Goal: Task Accomplishment & Management: Manage account settings

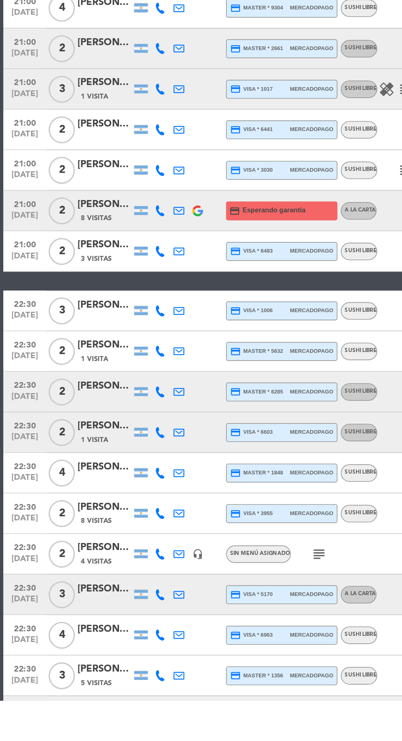
click at [97, 740] on icon at bounding box center [97, 750] width 7 height 7
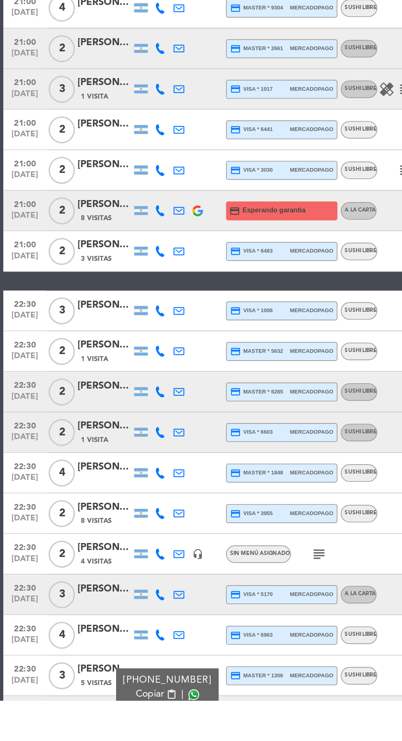
click at [115, 737] on span at bounding box center [118, 737] width 7 height 7
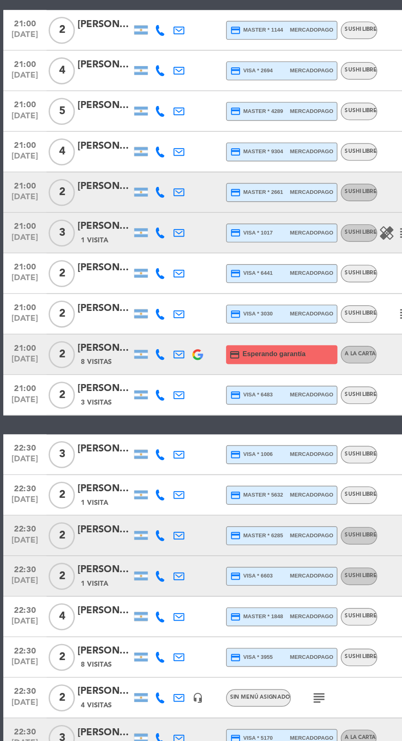
scroll to position [25, 0]
click at [99, 613] on icon at bounding box center [97, 616] width 7 height 7
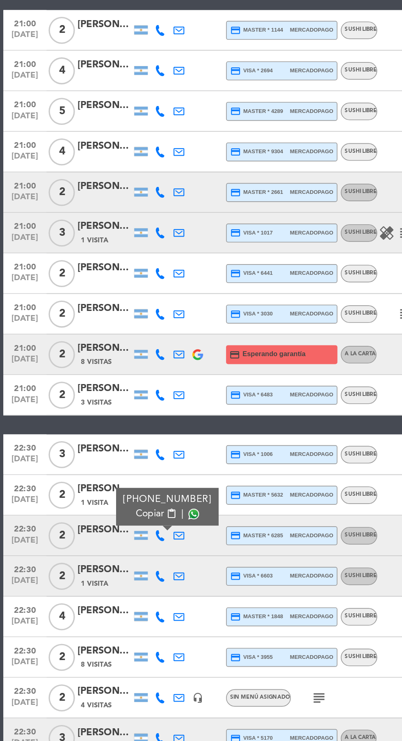
click at [115, 599] on span at bounding box center [118, 602] width 7 height 7
click at [99, 736] on icon at bounding box center [97, 739] width 7 height 7
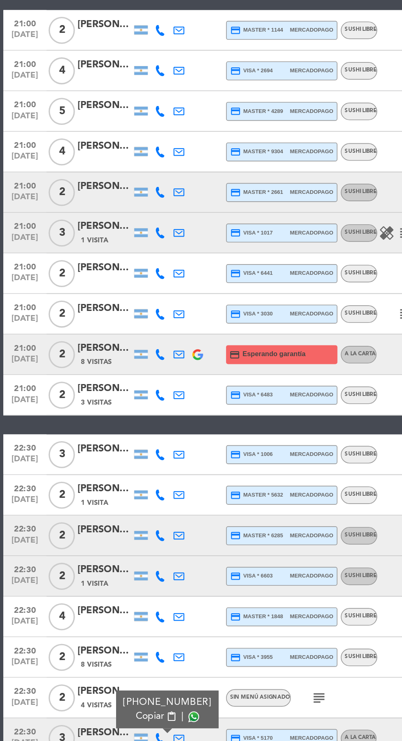
click at [115, 723] on span at bounding box center [118, 726] width 7 height 7
click at [94, 637] on icon at bounding box center [97, 640] width 7 height 7
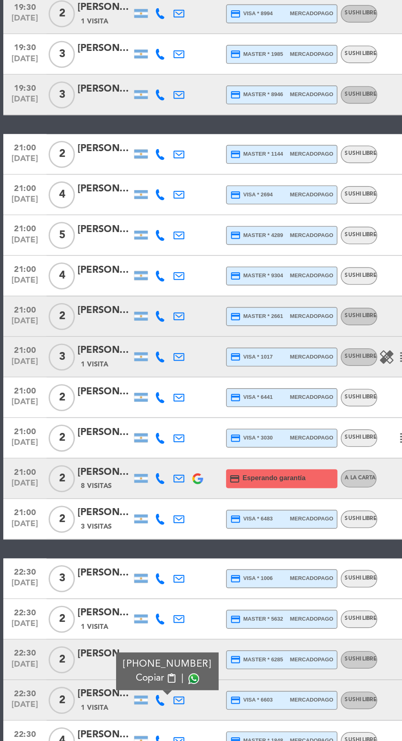
scroll to position [39, 0]
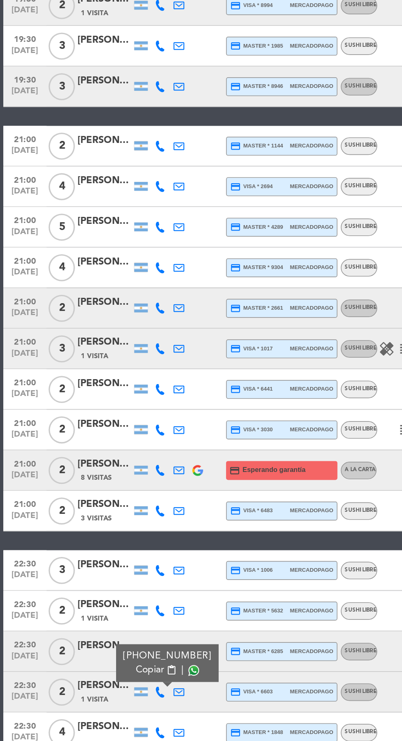
click at [95, 499] on icon at bounding box center [97, 502] width 7 height 7
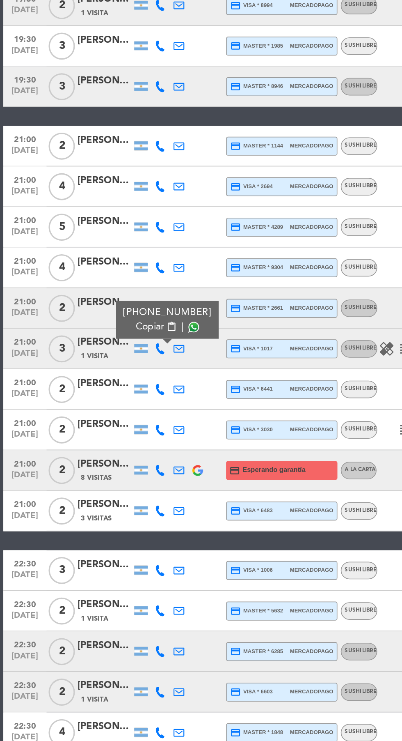
click at [115, 486] on span at bounding box center [118, 489] width 7 height 7
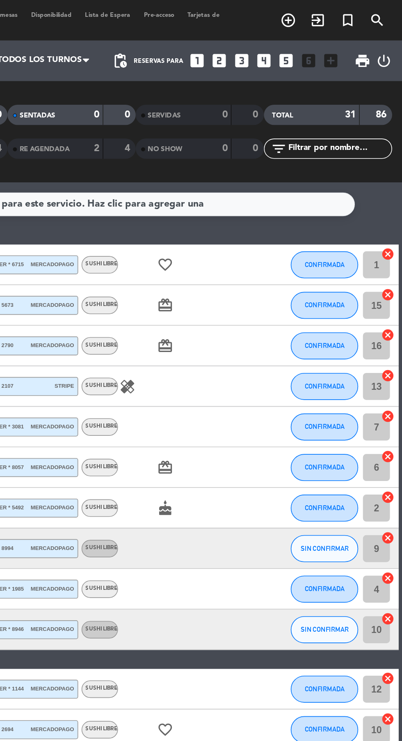
scroll to position [0, 0]
